Goal: Task Accomplishment & Management: Complete application form

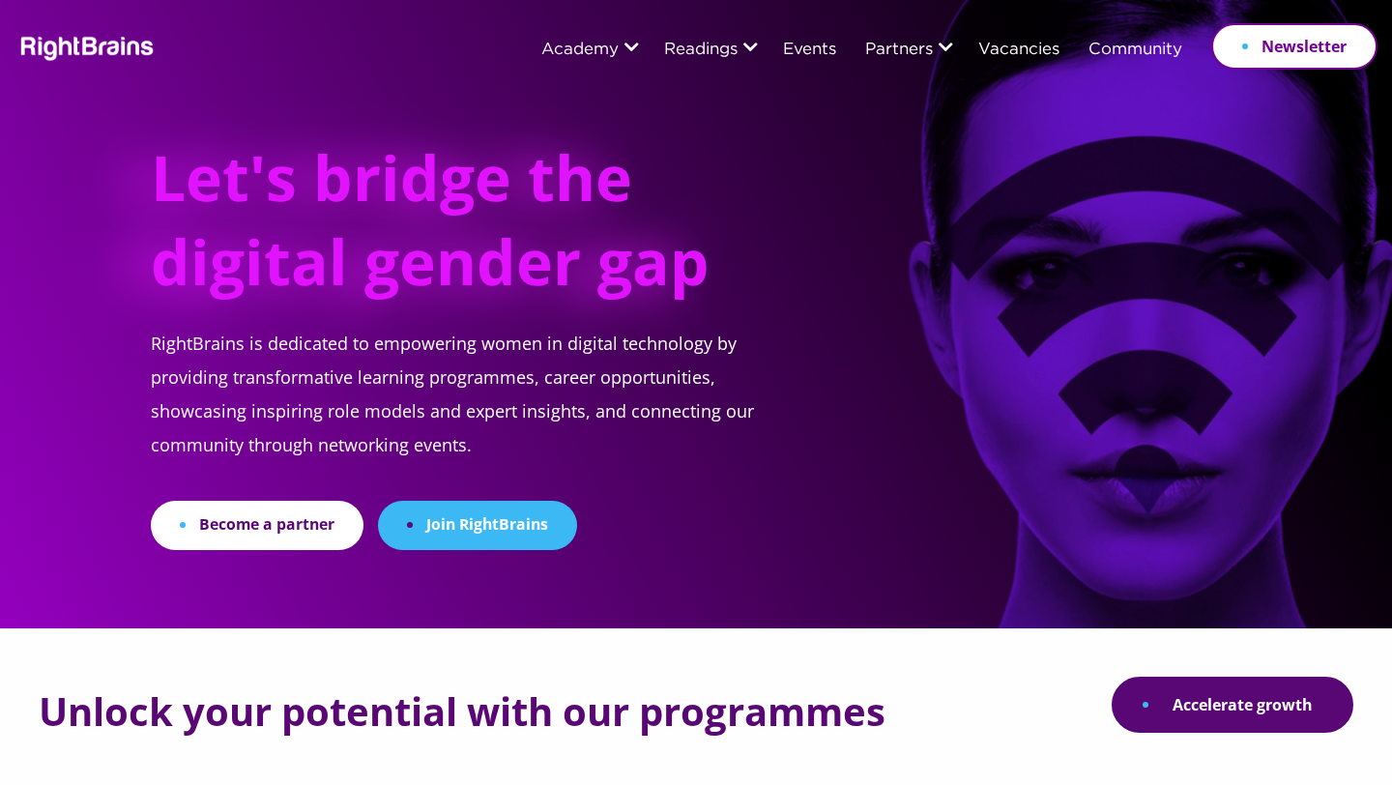
scroll to position [113, 0]
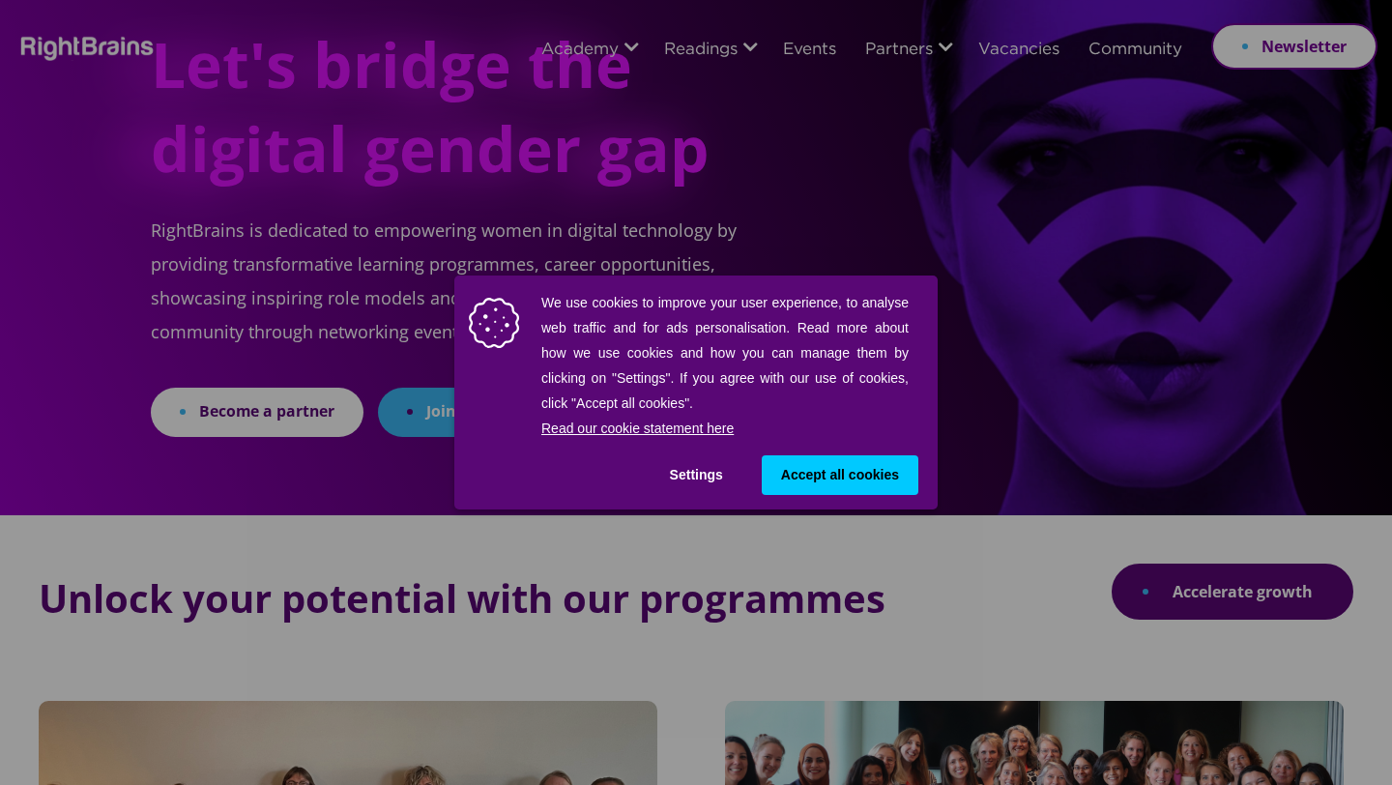
click at [763, 475] on button "Accept all cookies" at bounding box center [840, 475] width 157 height 40
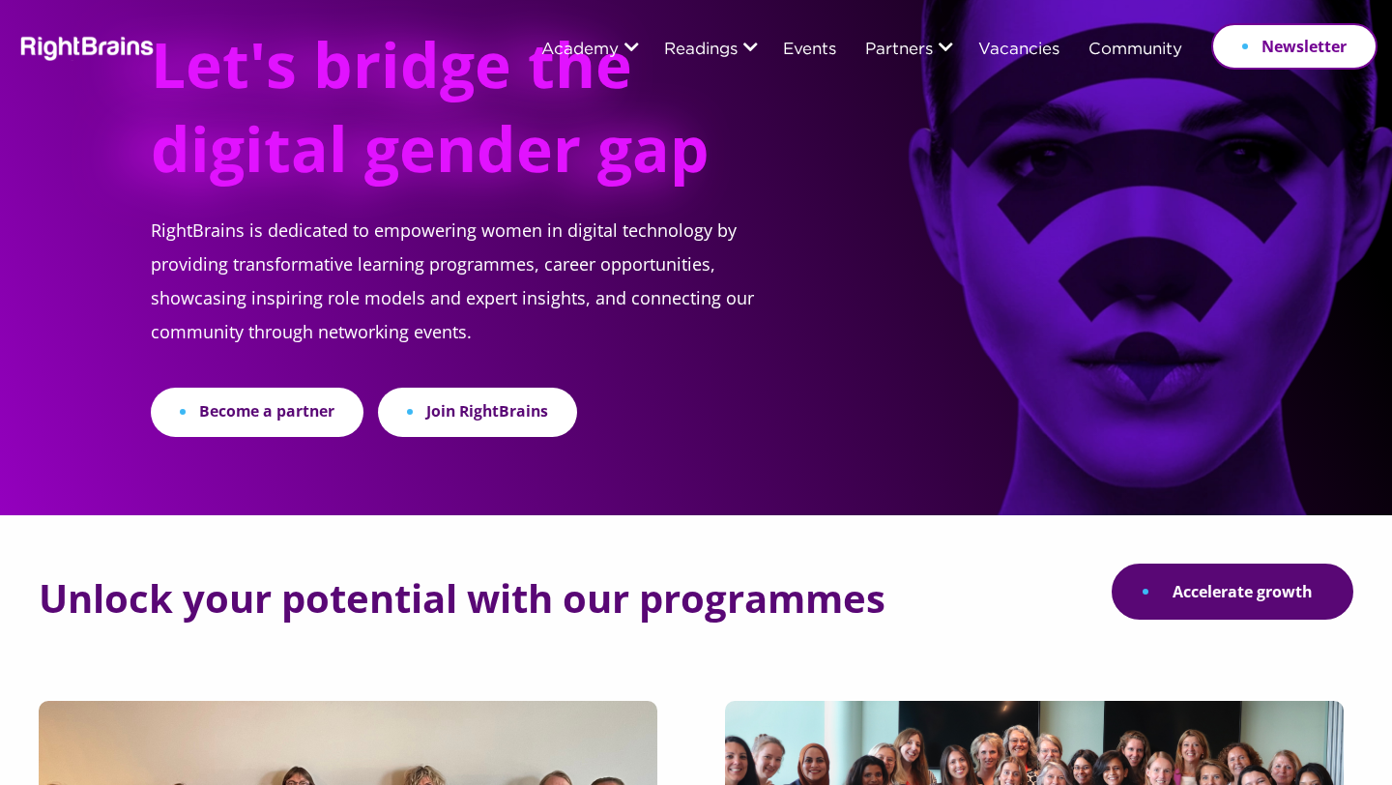
click at [420, 411] on link "Join RightBrains" at bounding box center [477, 412] width 199 height 49
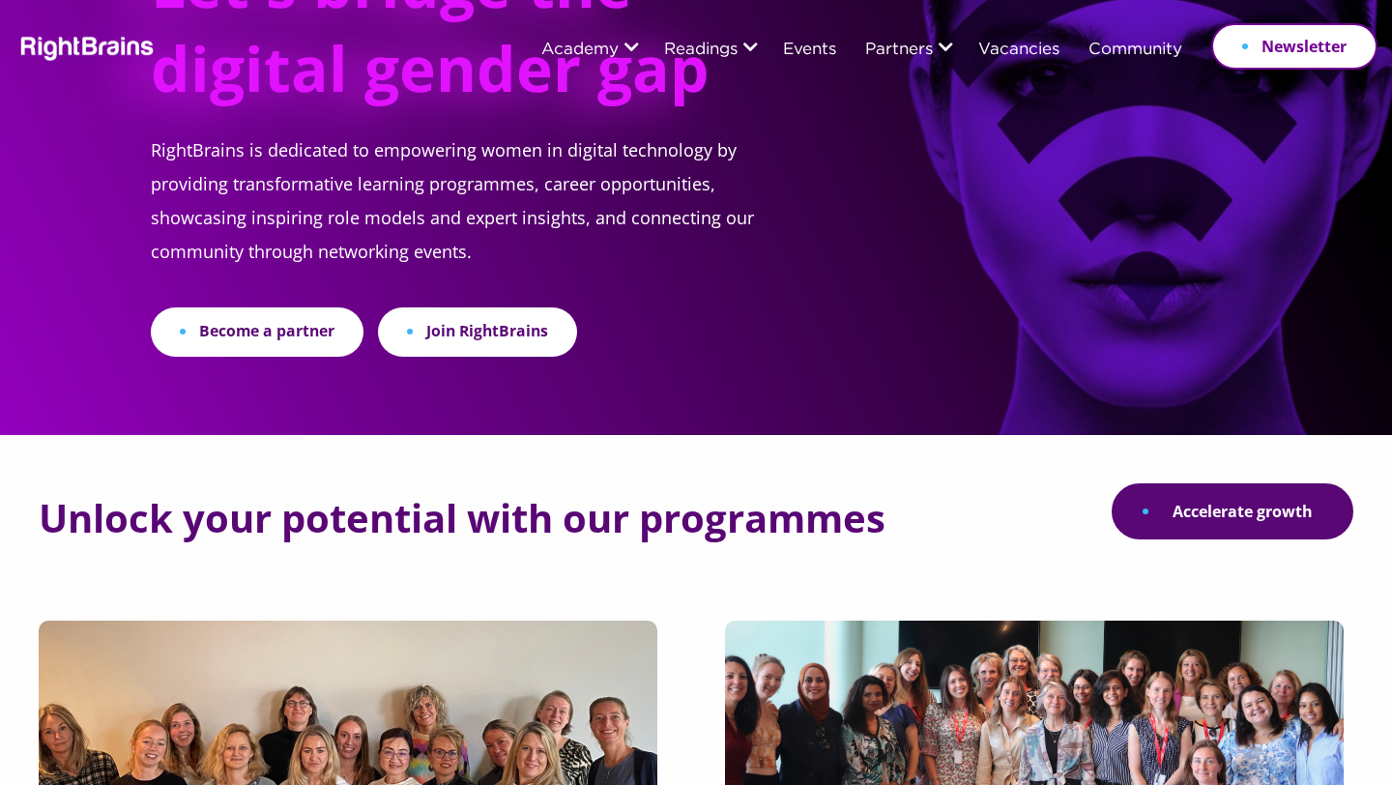
scroll to position [209, 0]
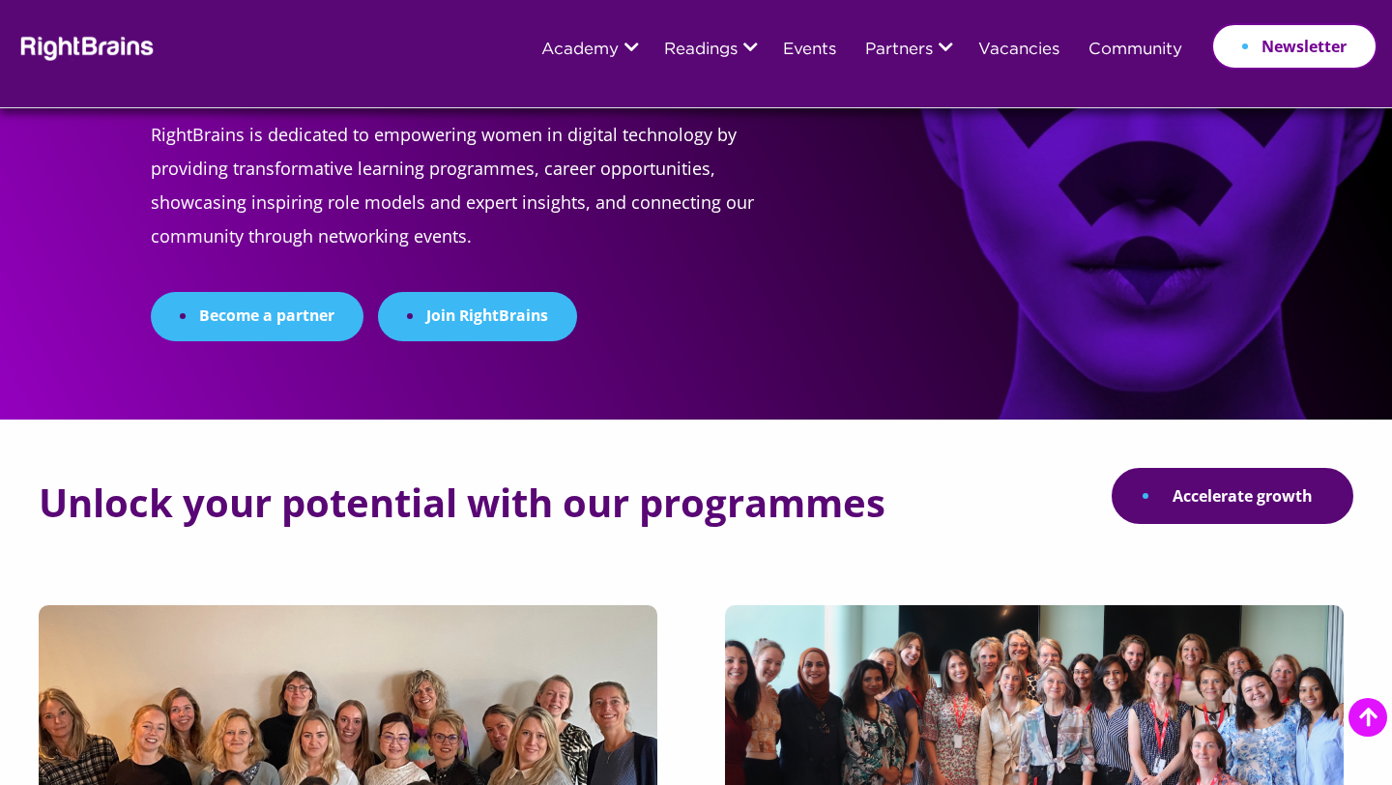
click at [304, 318] on link "Become a partner" at bounding box center [257, 316] width 213 height 49
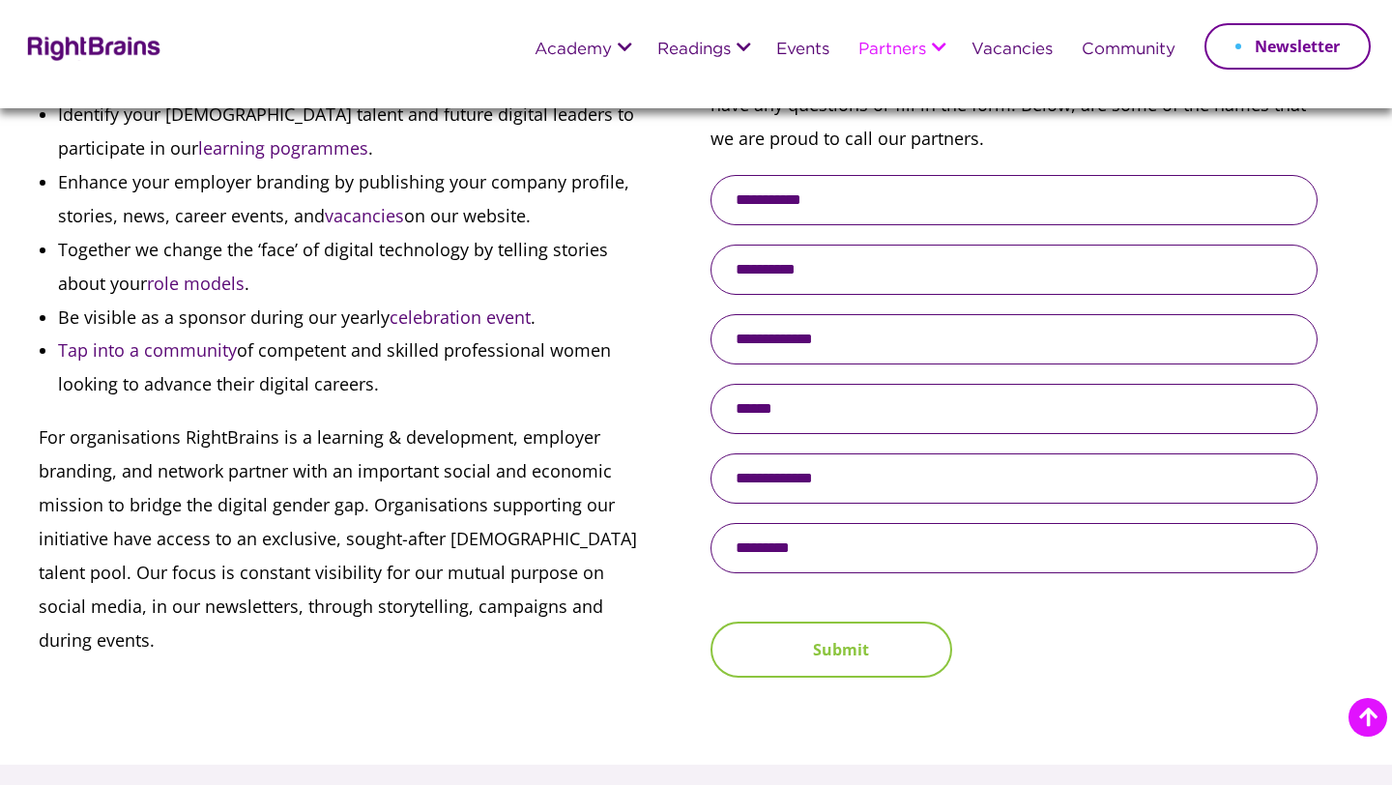
scroll to position [805, 0]
click at [798, 655] on button "Submit" at bounding box center [831, 648] width 242 height 56
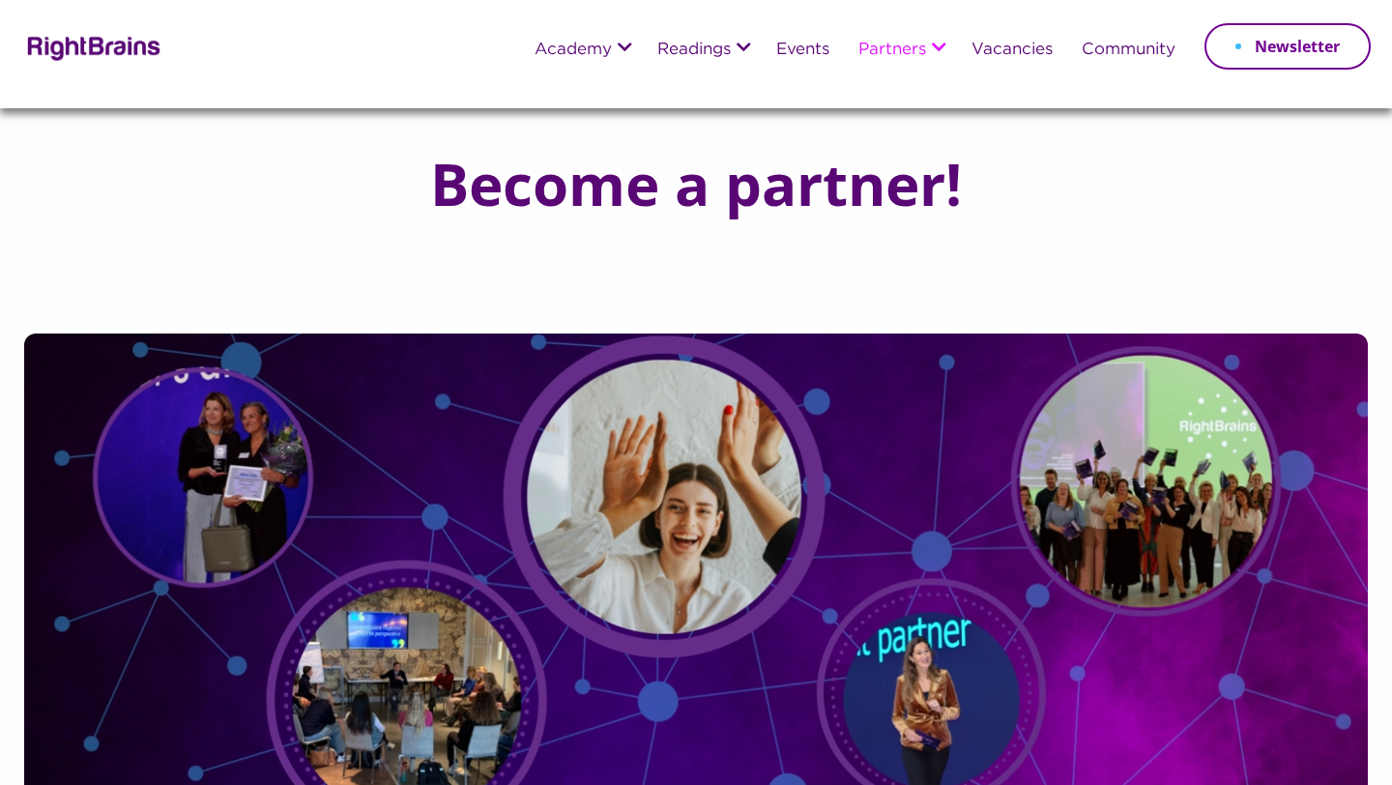
scroll to position [805, 0]
